Goal: Check status: Check status

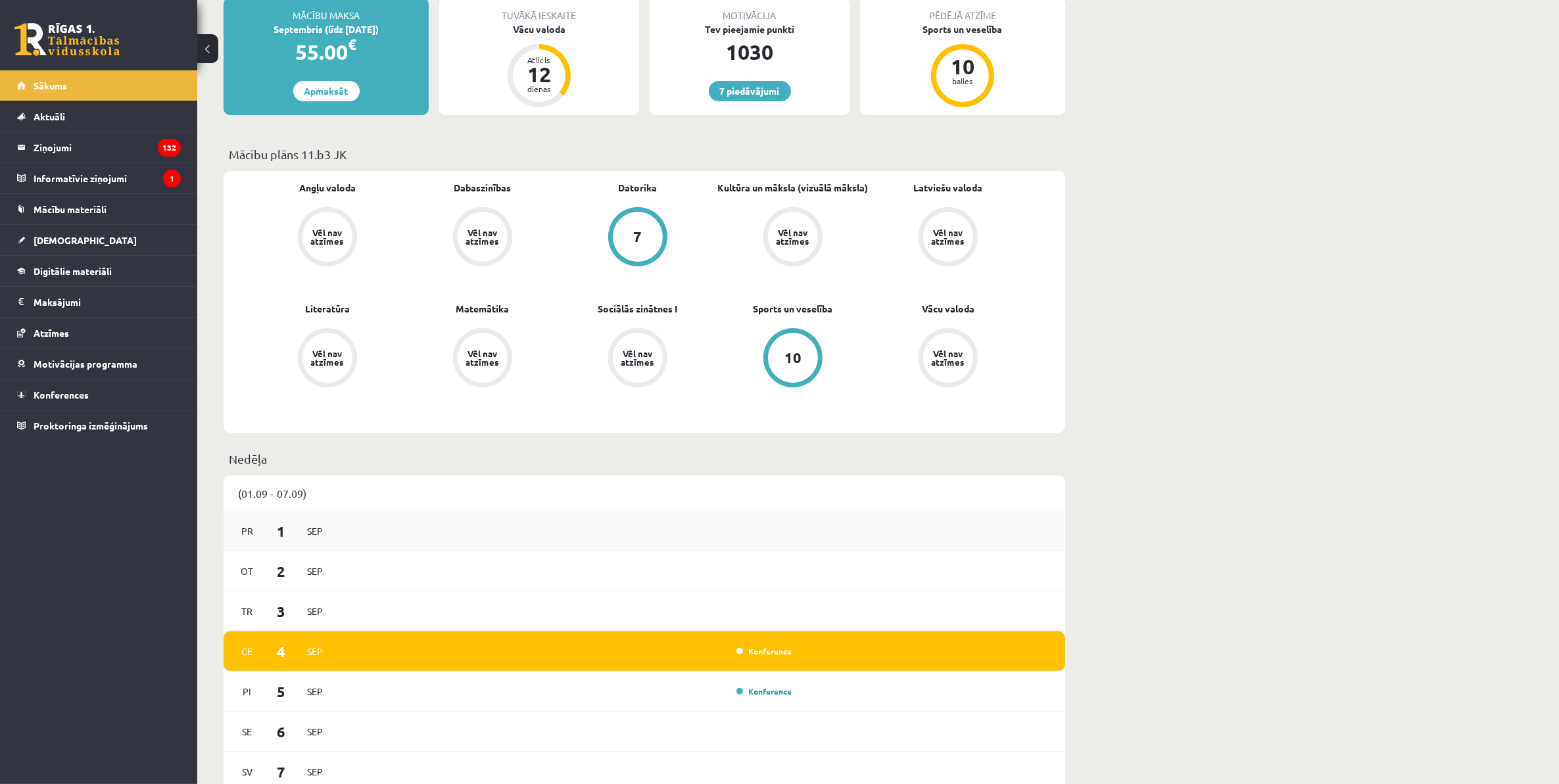
scroll to position [164, 0]
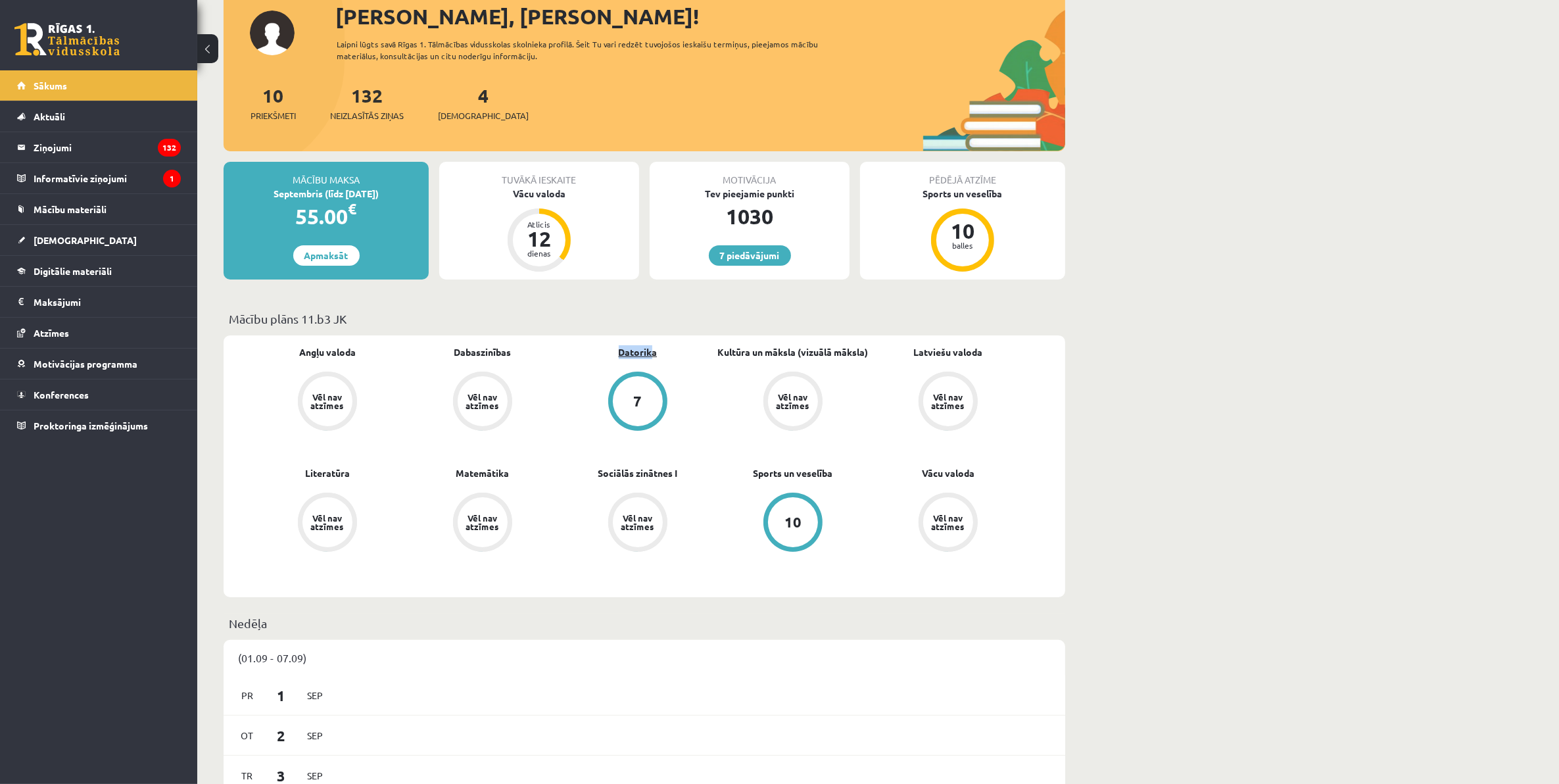
drag, startPoint x: 630, startPoint y: 358, endPoint x: 657, endPoint y: 355, distance: 27.2
click at [656, 355] on div "Datorika 7" at bounding box center [638, 389] width 155 height 88
drag, startPoint x: 838, startPoint y: 472, endPoint x: 742, endPoint y: 480, distance: 96.3
click at [742, 480] on div "Sports un veselība 10" at bounding box center [793, 510] width 155 height 88
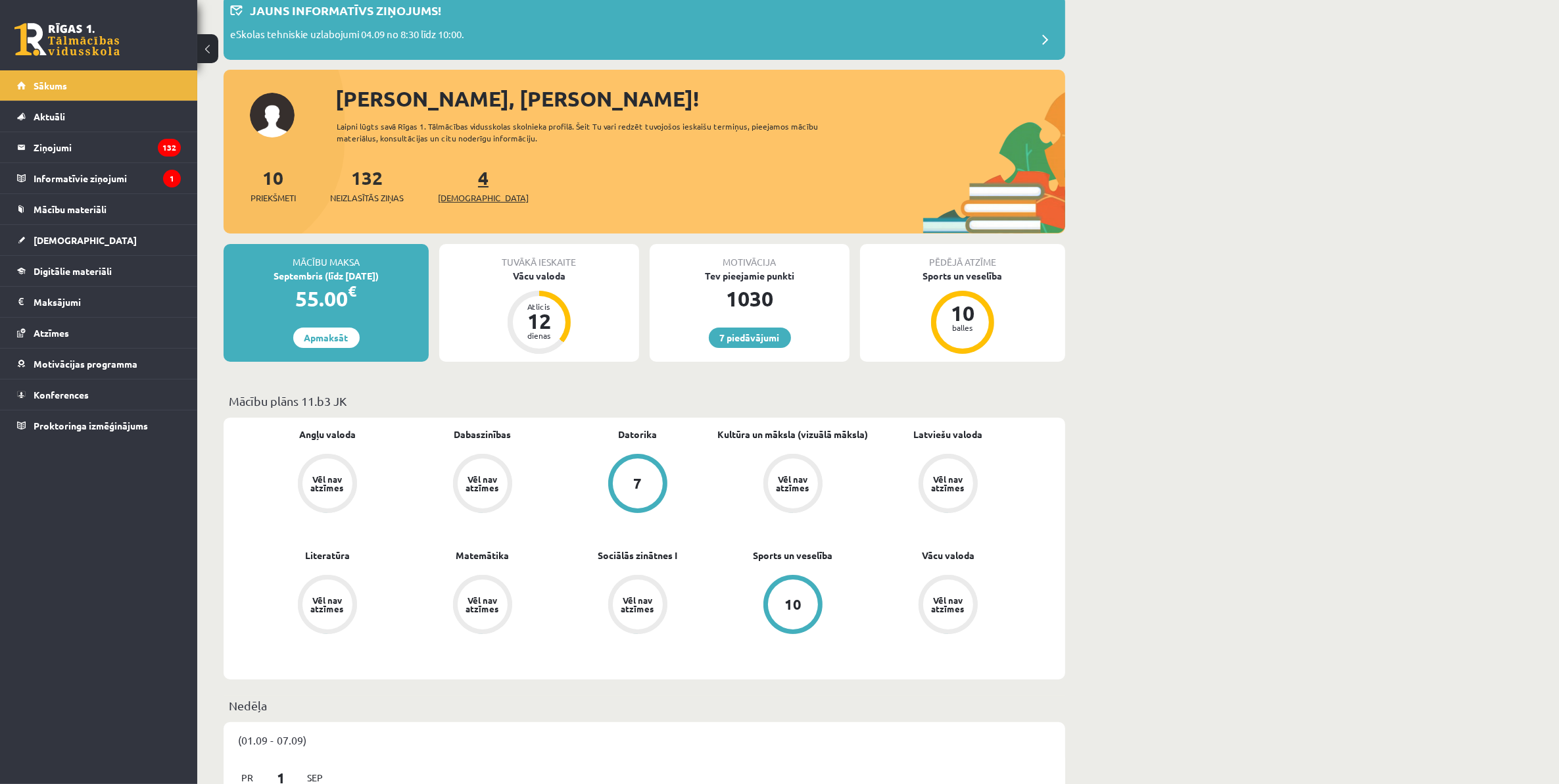
click at [459, 186] on link "4 Ieskaites" at bounding box center [483, 185] width 91 height 38
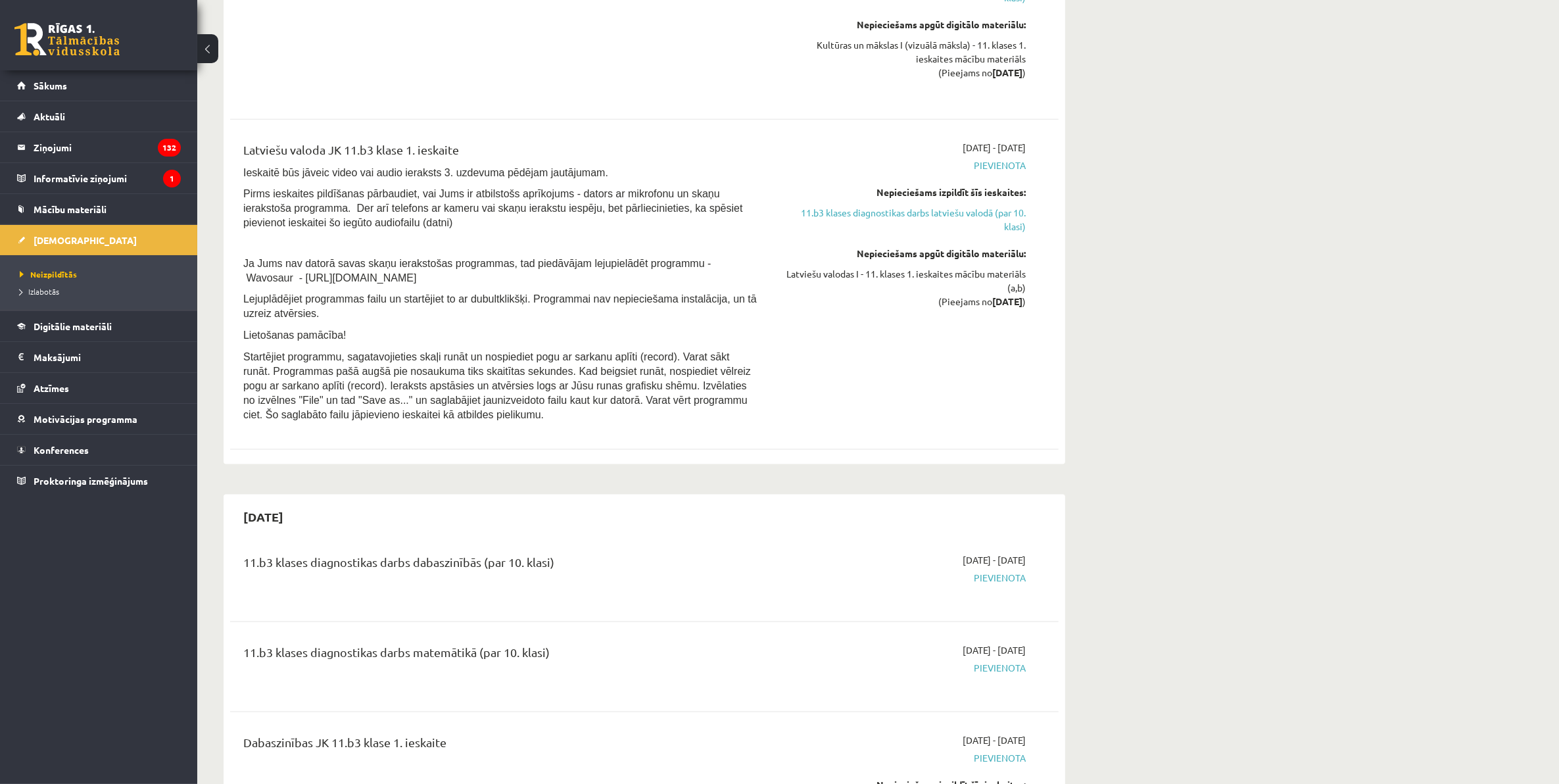
scroll to position [2055, 0]
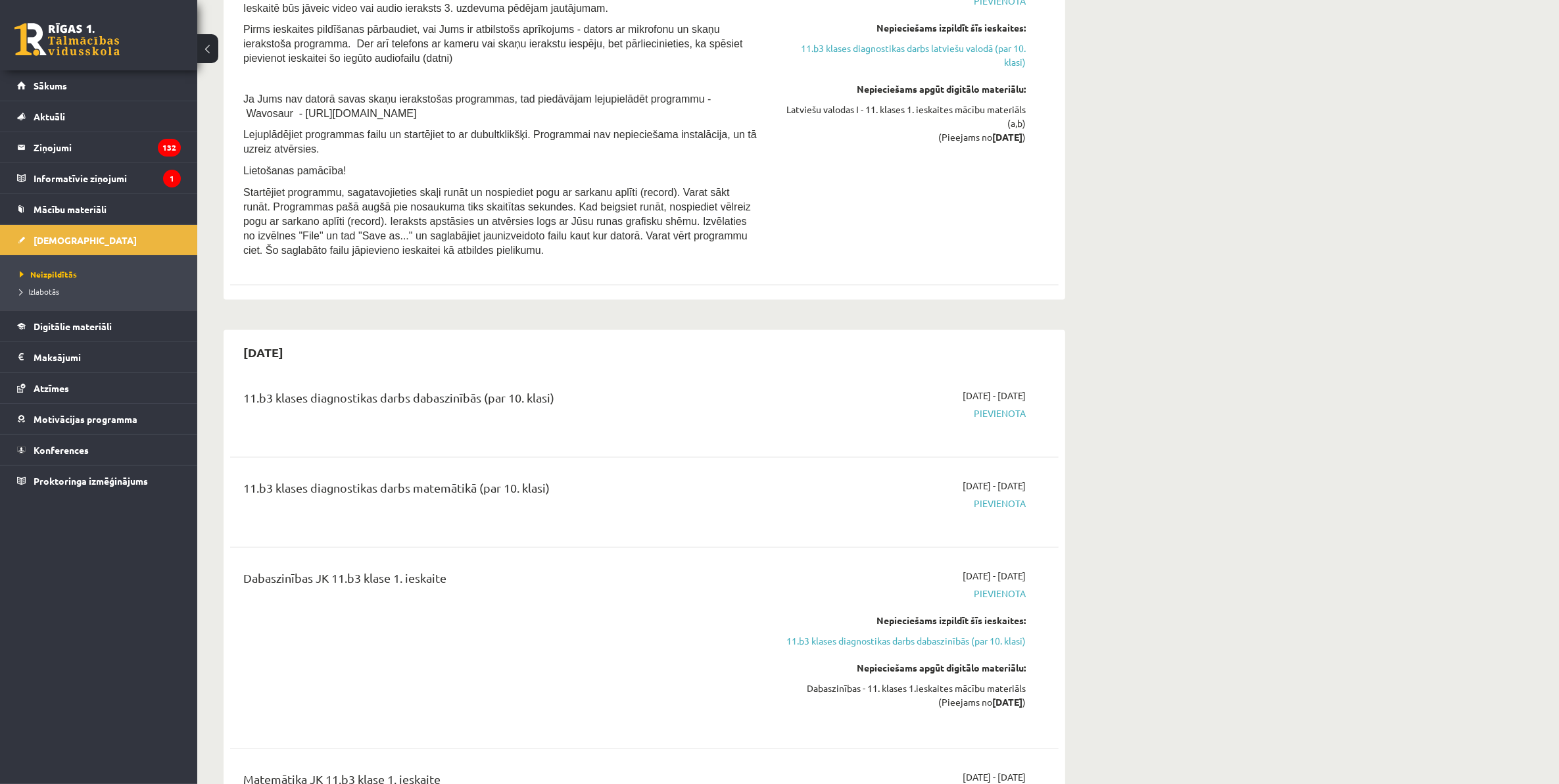
drag, startPoint x: 300, startPoint y: 337, endPoint x: 310, endPoint y: 340, distance: 10.4
click at [297, 340] on h2 "[DATE]" at bounding box center [263, 352] width 66 height 31
drag, startPoint x: 310, startPoint y: 340, endPoint x: 294, endPoint y: 343, distance: 16.3
click at [294, 342] on h2 "[DATE]" at bounding box center [263, 352] width 66 height 31
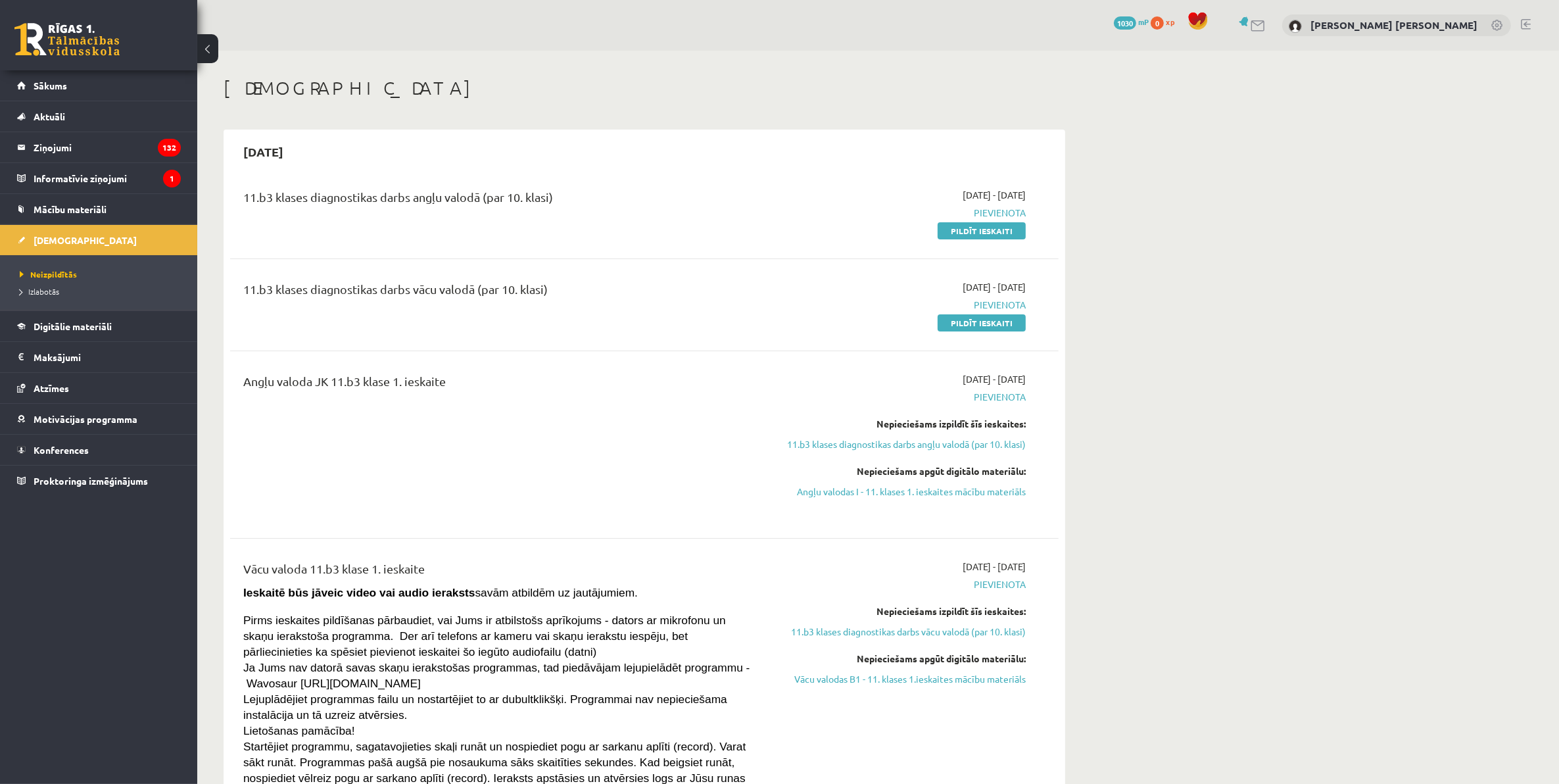
scroll to position [82, 0]
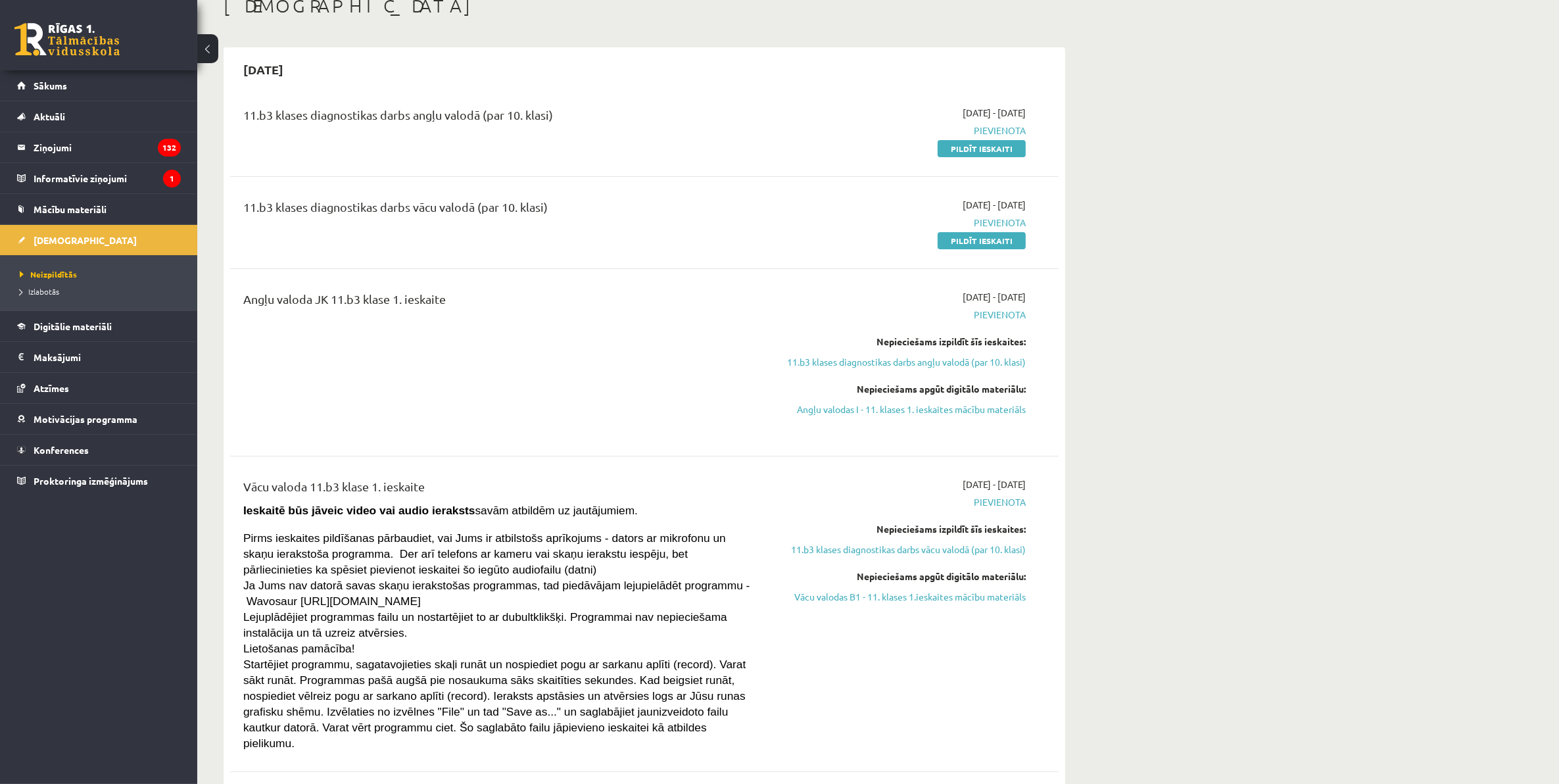
click at [89, 18] on div "0 Dāvanas 1030 mP 0 xp" at bounding box center [98, 35] width 197 height 70
click at [80, 28] on link at bounding box center [66, 39] width 105 height 33
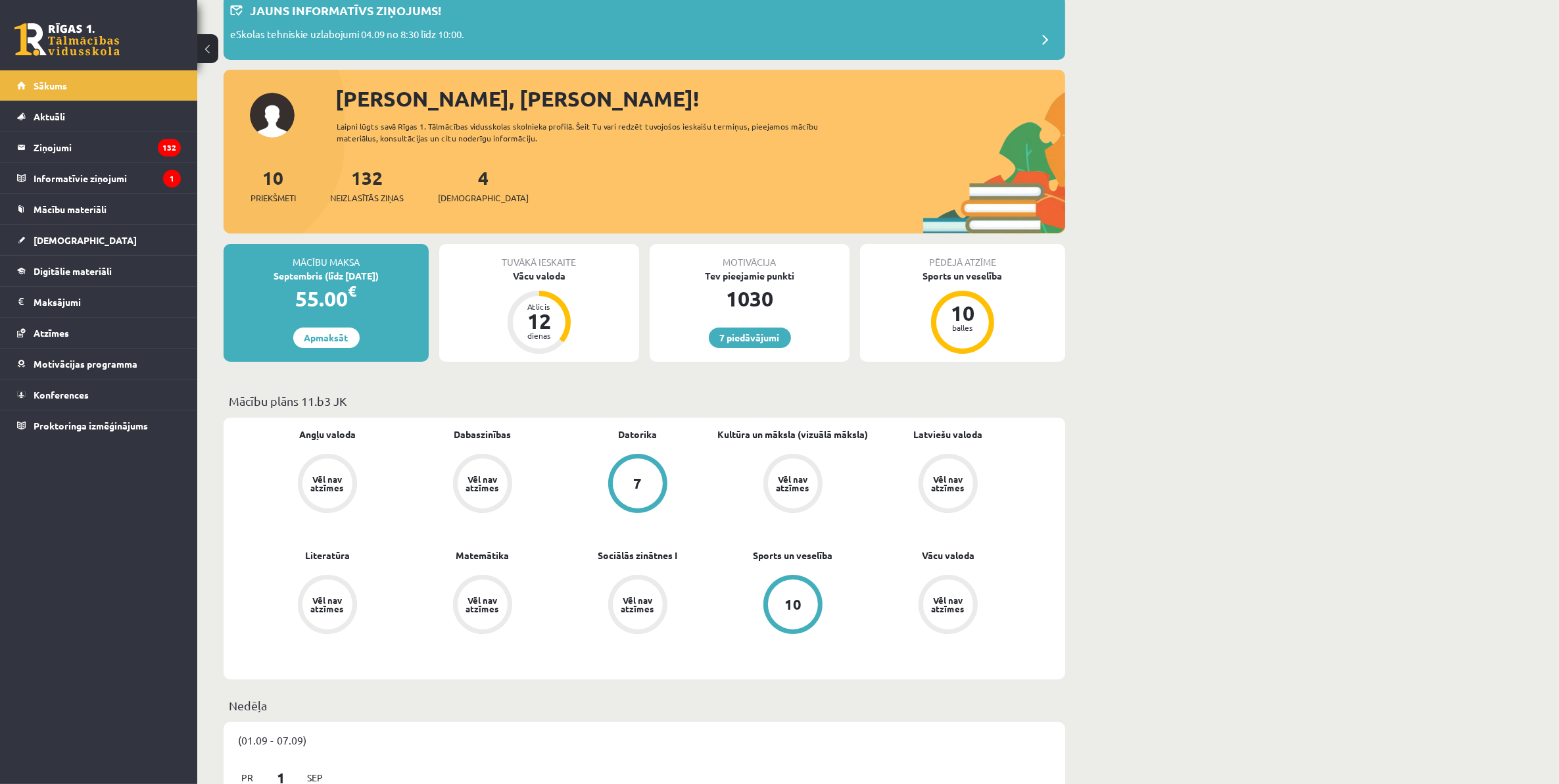
scroll to position [247, 0]
